Goal: Task Accomplishment & Management: Manage account settings

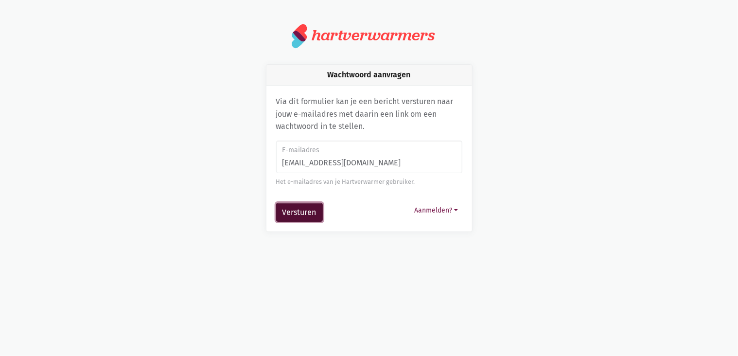
click at [305, 209] on button "Versturen" at bounding box center [299, 212] width 47 height 19
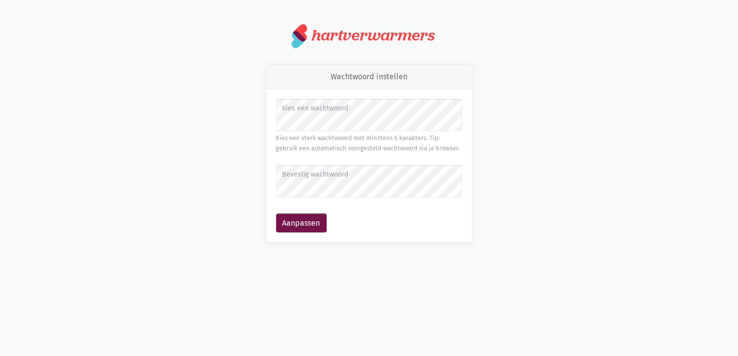
click at [328, 177] on label "Bevestig wachtwoord" at bounding box center [369, 174] width 174 height 11
click at [301, 227] on button "Aanpassen" at bounding box center [301, 223] width 51 height 19
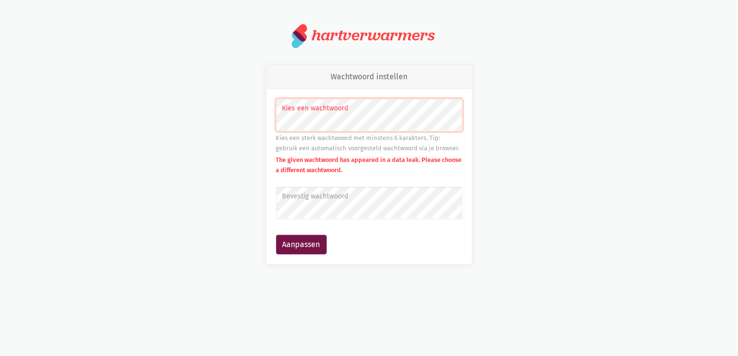
click at [342, 194] on label "Bevestig wachtwoord" at bounding box center [369, 196] width 174 height 11
click at [311, 242] on button "Aanpassen" at bounding box center [301, 244] width 51 height 19
click at [300, 238] on button "Aanpassen" at bounding box center [301, 244] width 51 height 19
click at [255, 119] on div "Wachtwoord instellen Kies een wachtwoord Kies een sterk wachtwoord met minstens…" at bounding box center [369, 164] width 231 height 200
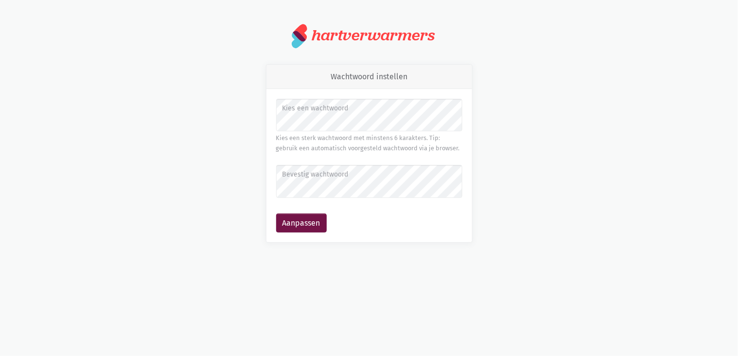
click at [249, 113] on div "Wachtwoord instellen Kies een wachtwoord Kies een sterk wachtwoord met minstens…" at bounding box center [369, 153] width 555 height 179
click at [284, 218] on button "Aanpassen" at bounding box center [301, 223] width 51 height 19
